Goal: Task Accomplishment & Management: Complete application form

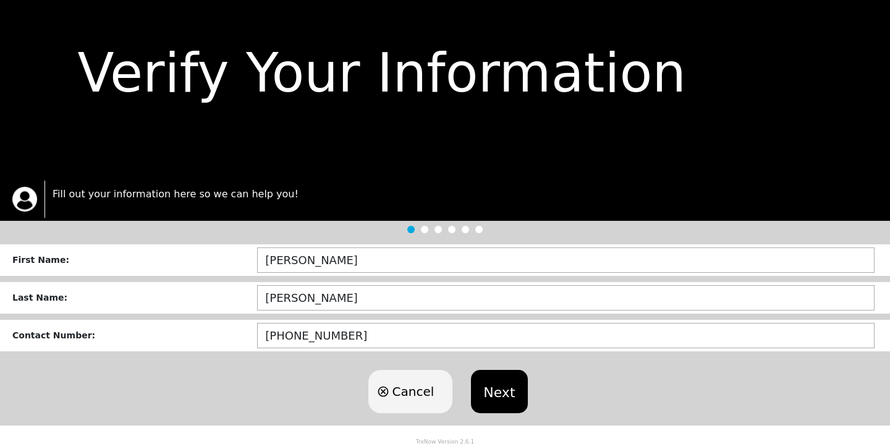
scroll to position [33, 0]
click at [512, 394] on button "Next" at bounding box center [499, 391] width 56 height 43
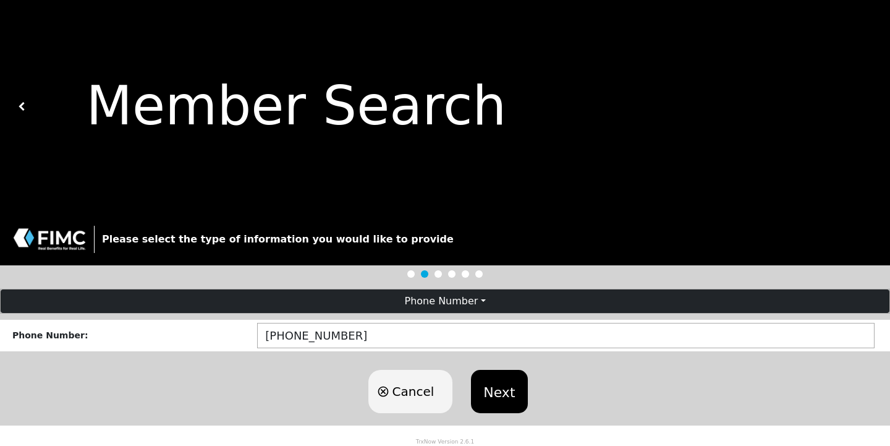
scroll to position [1, 0]
click at [512, 394] on button "Next" at bounding box center [499, 391] width 56 height 43
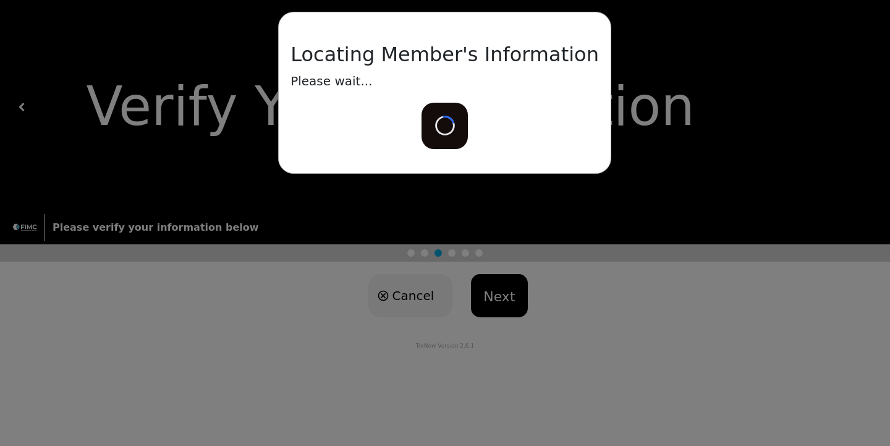
scroll to position [0, 0]
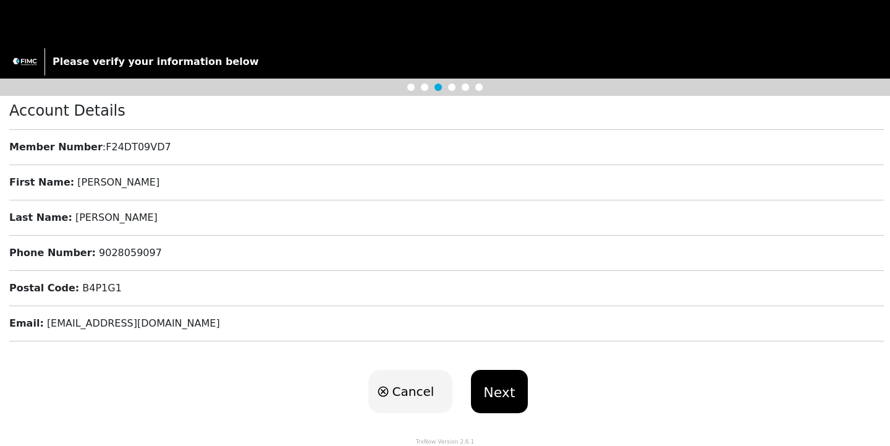
click at [499, 393] on button "Next" at bounding box center [499, 391] width 56 height 43
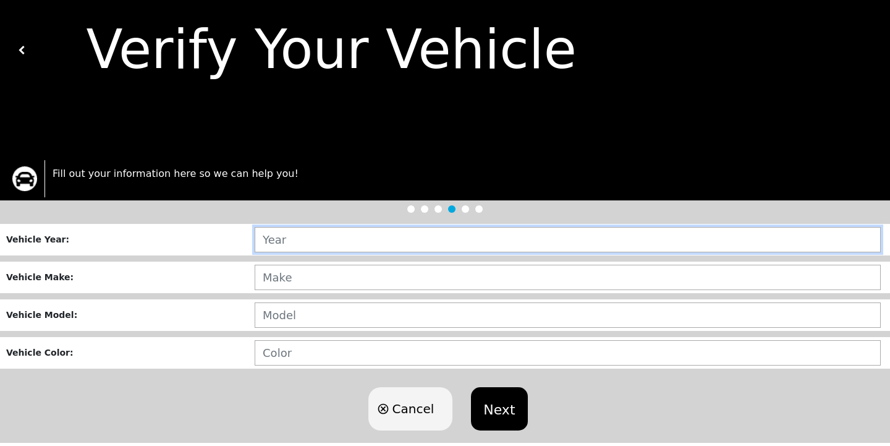
click at [346, 248] on input "text" at bounding box center [568, 239] width 626 height 25
type input "0___"
type input "2017"
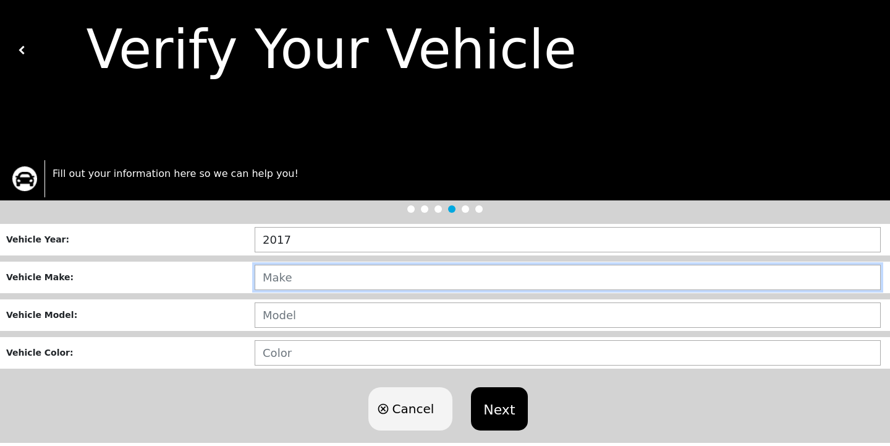
click at [314, 283] on input "text" at bounding box center [568, 277] width 626 height 25
type input "FORD"
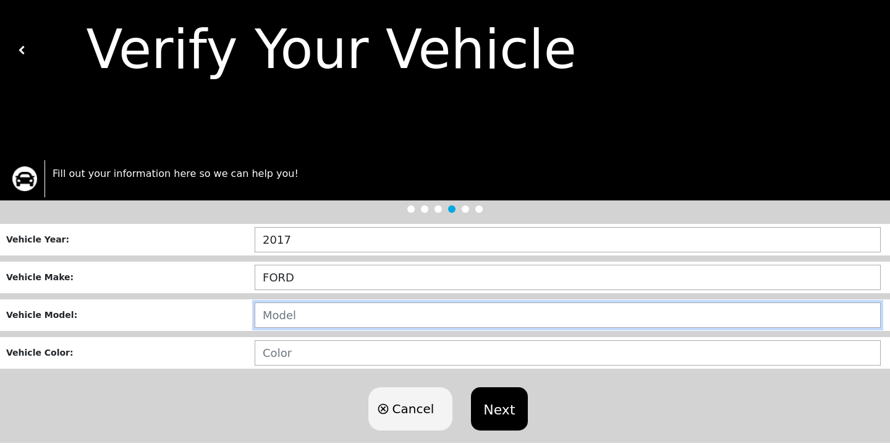
click at [305, 317] on input "text" at bounding box center [568, 314] width 626 height 25
type input "ESCAPE"
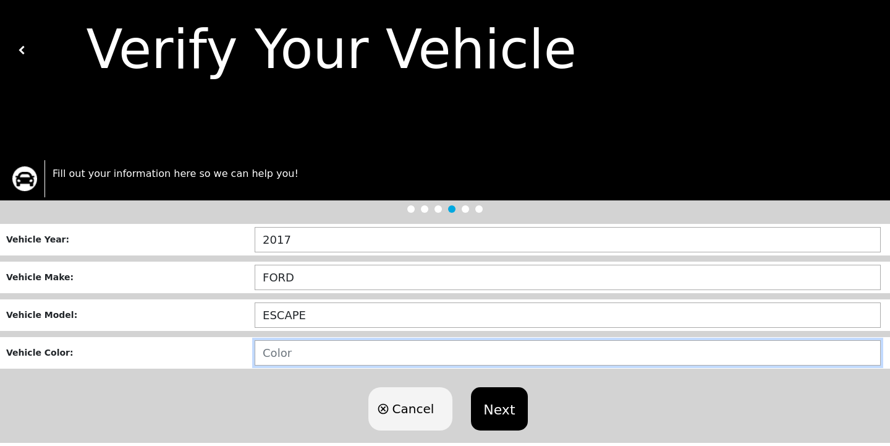
click at [303, 360] on input "text" at bounding box center [568, 352] width 626 height 25
type input "BLUE"
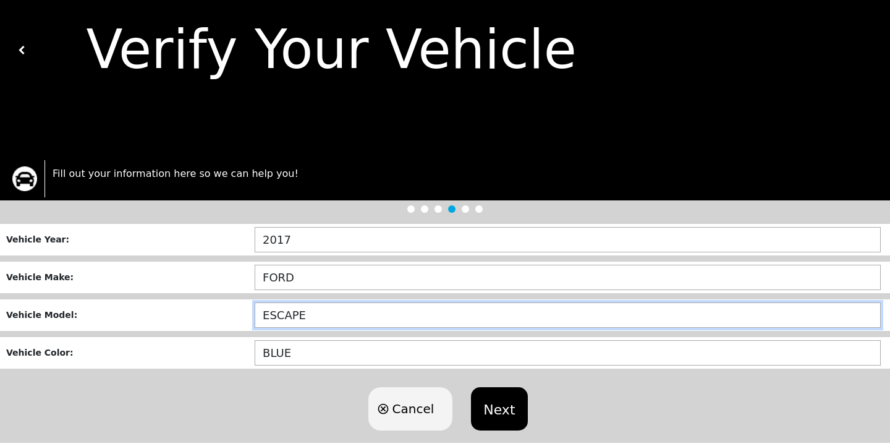
click at [336, 315] on input "ESCAPE" at bounding box center [568, 314] width 626 height 25
type input "ESCAPE SE"
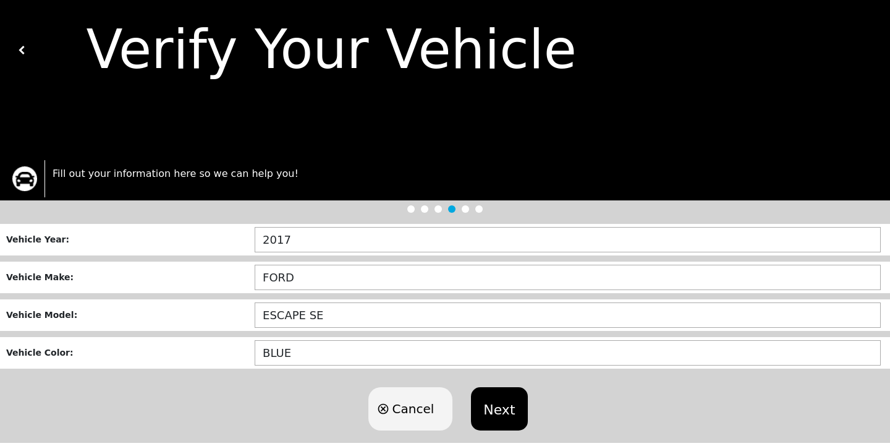
click at [501, 401] on button "Next" at bounding box center [499, 408] width 56 height 43
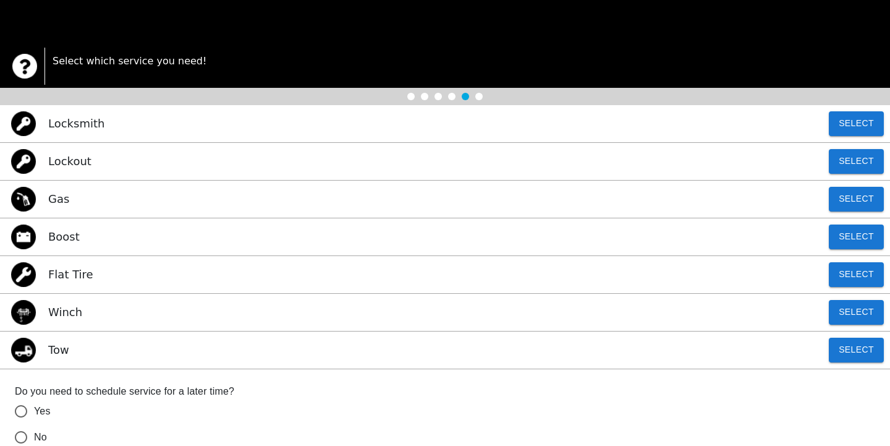
scroll to position [196, 0]
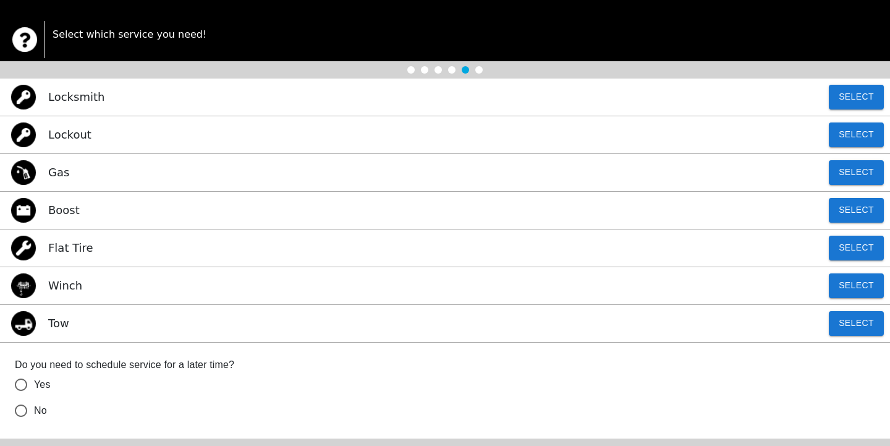
click at [95, 248] on div "Flat Tire Select" at bounding box center [445, 248] width 890 height 38
click at [34, 248] on img at bounding box center [23, 248] width 25 height 25
click at [34, 247] on img at bounding box center [23, 248] width 25 height 25
click at [857, 250] on button "Select" at bounding box center [856, 248] width 55 height 25
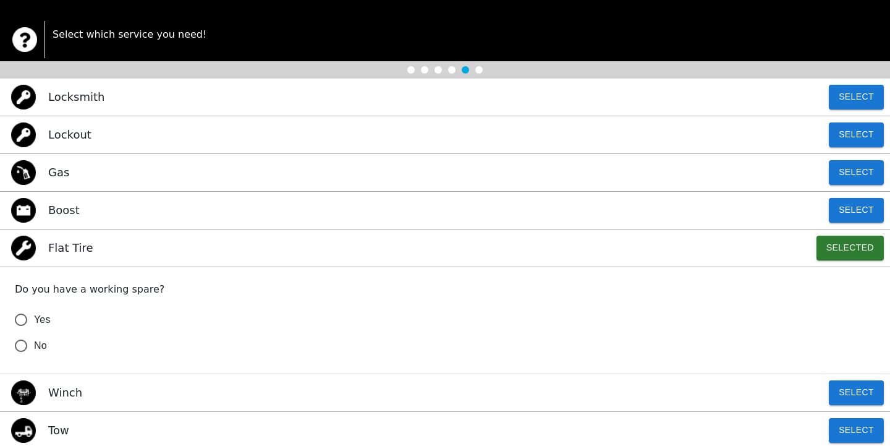
click at [27, 320] on input "Yes" at bounding box center [21, 320] width 26 height 26
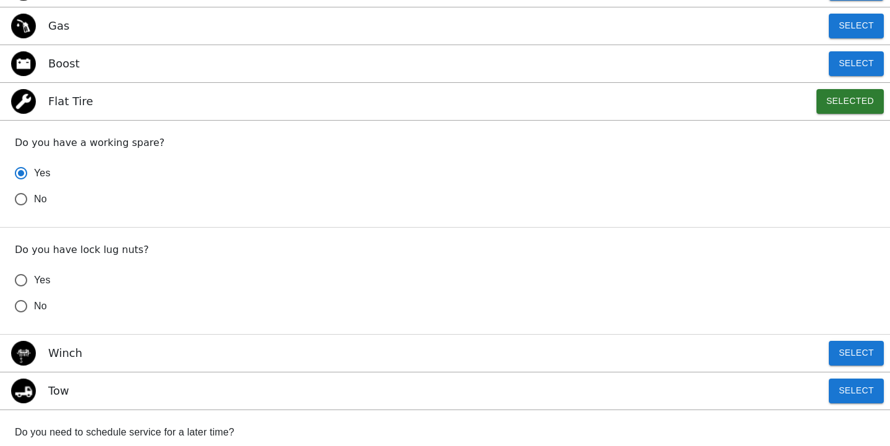
scroll to position [347, 0]
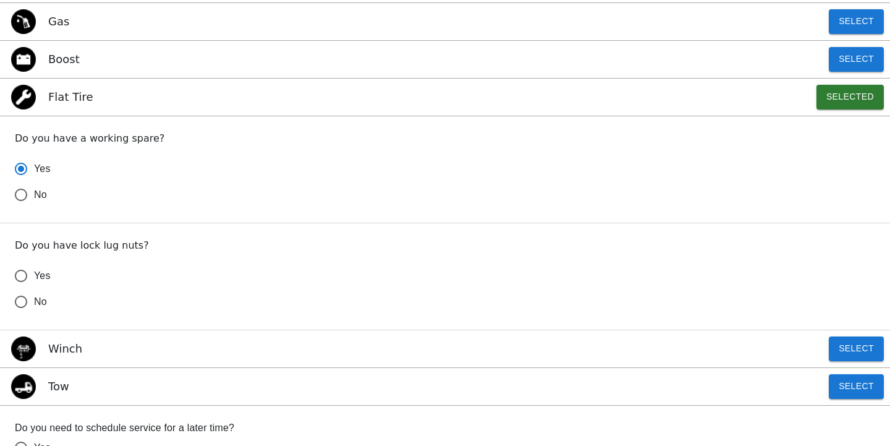
click at [30, 270] on input "Yes" at bounding box center [21, 276] width 26 height 26
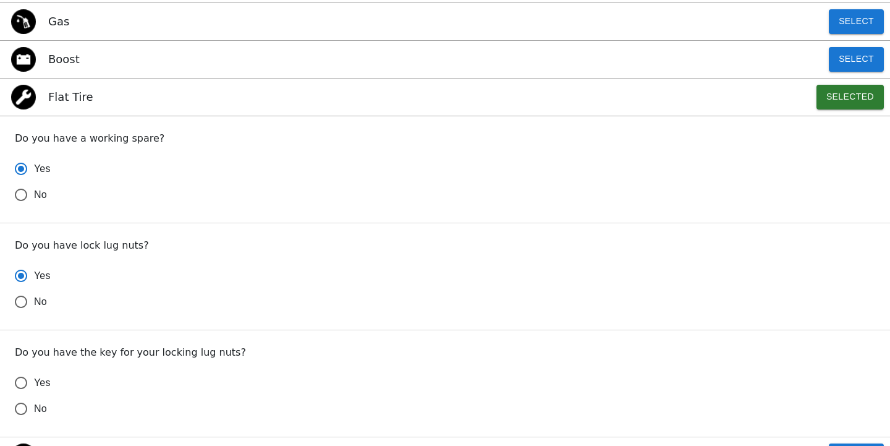
radio input "true"
radio input "false"
click at [30, 294] on input "No" at bounding box center [21, 302] width 26 height 26
radio input "false"
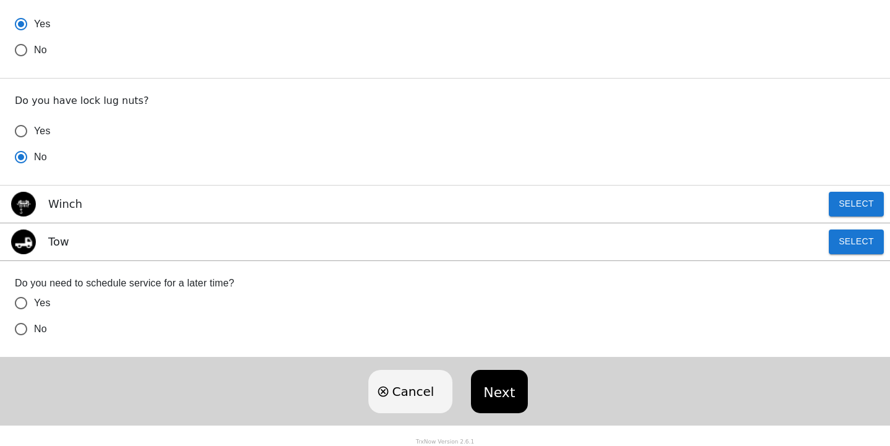
scroll to position [491, 0]
click at [49, 336] on label "No" at bounding box center [436, 329] width 857 height 26
click at [34, 336] on input "No" at bounding box center [21, 329] width 26 height 26
radio input "false"
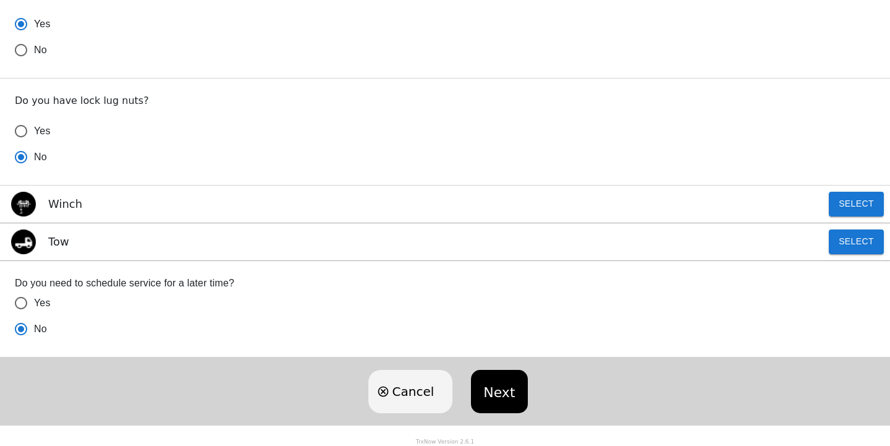
click at [524, 383] on div "Next" at bounding box center [499, 391] width 69 height 56
click at [504, 385] on button "Next" at bounding box center [499, 391] width 56 height 43
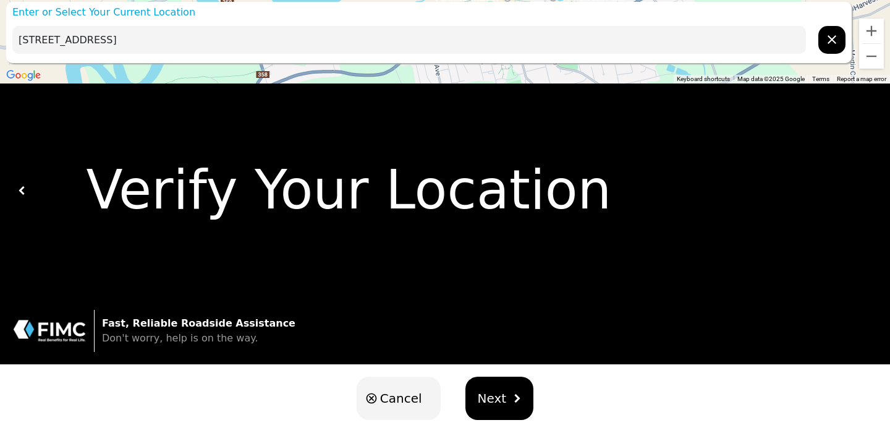
scroll to position [16, 0]
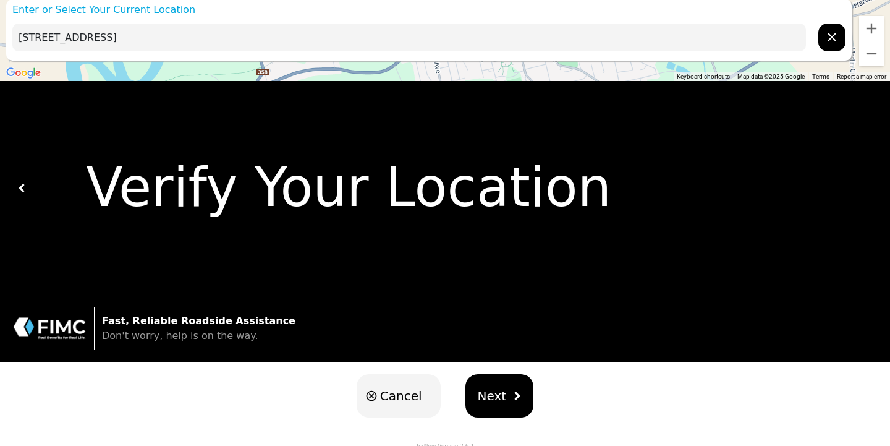
click at [33, 38] on input "[STREET_ADDRESS]" at bounding box center [409, 37] width 794 height 28
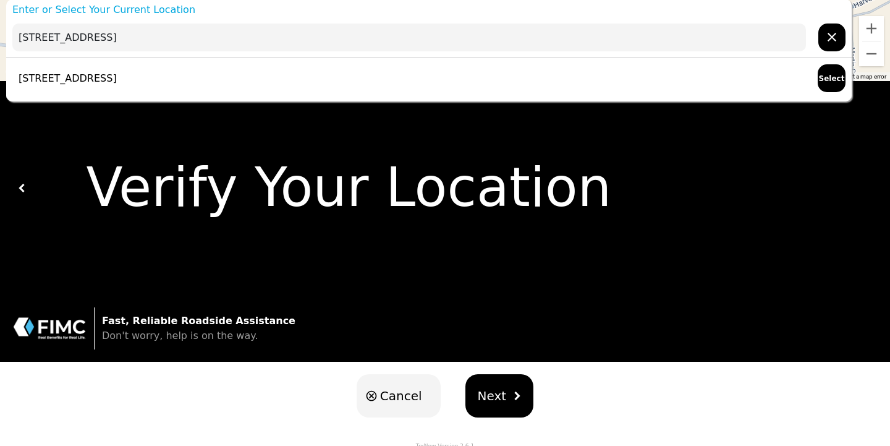
type input "[STREET_ADDRESS]"
click at [101, 74] on p "[STREET_ADDRESS]" at bounding box center [64, 78] width 104 height 15
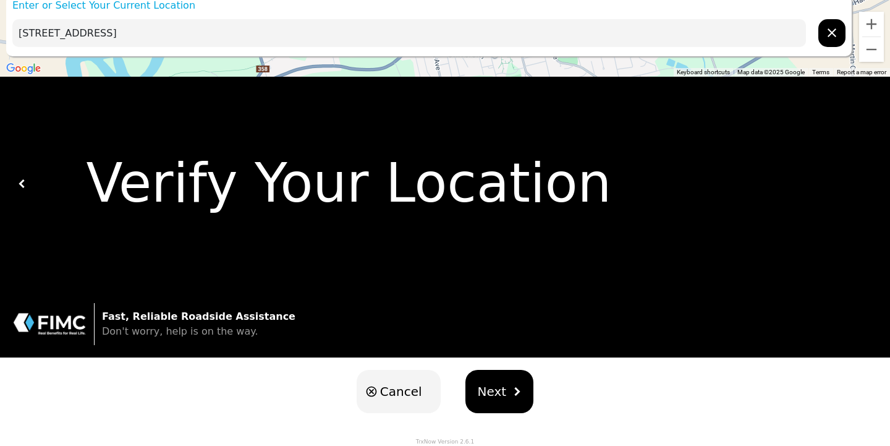
scroll to position [20, 0]
click at [504, 393] on button "Next" at bounding box center [499, 391] width 69 height 43
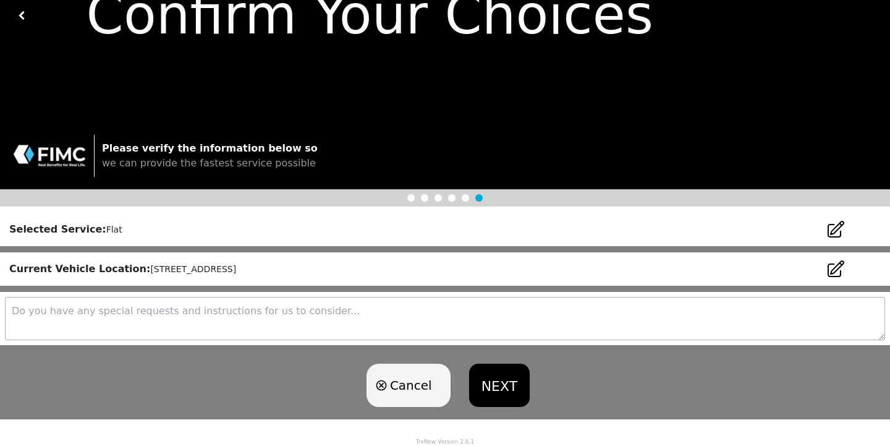
scroll to position [91, 0]
click at [140, 314] on textarea at bounding box center [445, 318] width 880 height 43
type textarea "N"
click at [159, 383] on div "Cancel NEXT" at bounding box center [445, 385] width 890 height 68
click at [508, 382] on button "NEXT" at bounding box center [499, 384] width 61 height 43
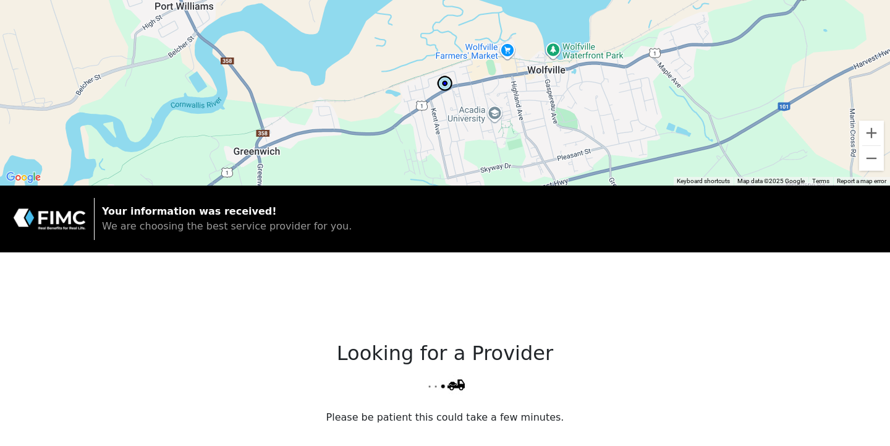
scroll to position [0, 0]
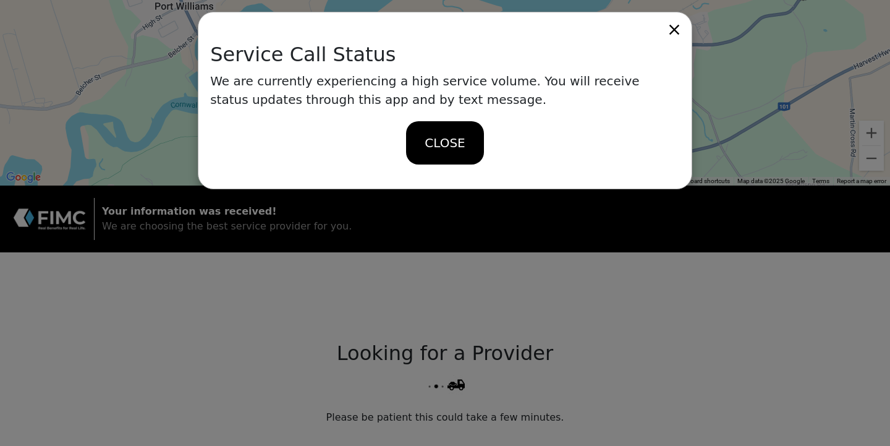
click at [427, 134] on span "CLOSE" at bounding box center [445, 143] width 40 height 19
